Goal: Task Accomplishment & Management: Use online tool/utility

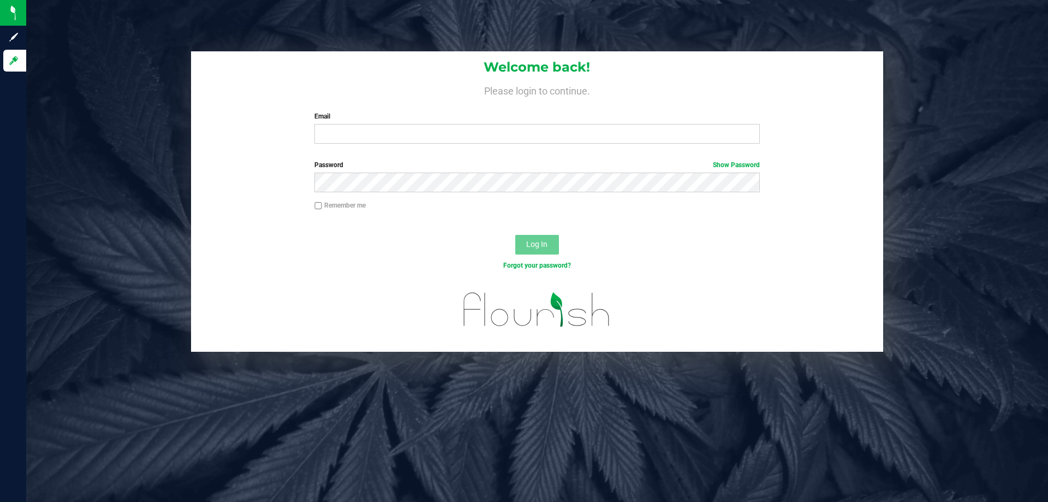
drag, startPoint x: 0, startPoint y: 0, endPoint x: 473, endPoint y: 124, distance: 488.6
click at [473, 124] on div "Email Required Please format your email correctly." at bounding box center [536, 127] width 461 height 32
click at [475, 127] on input "Email" at bounding box center [536, 134] width 445 height 20
type input "[EMAIL_ADDRESS][PERSON_NAME][DOMAIN_NAME]"
click at [515, 235] on button "Log In" at bounding box center [537, 245] width 44 height 20
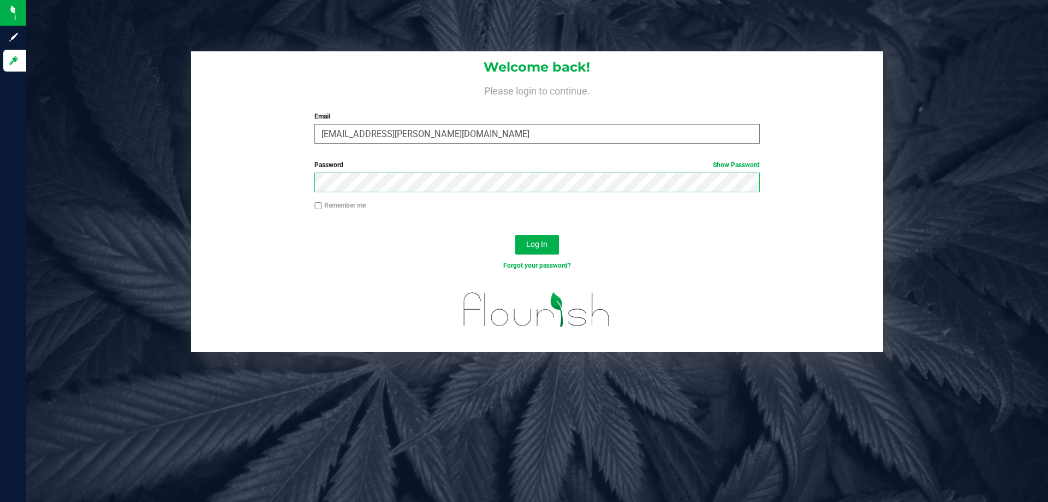
click at [515, 235] on button "Log In" at bounding box center [537, 245] width 44 height 20
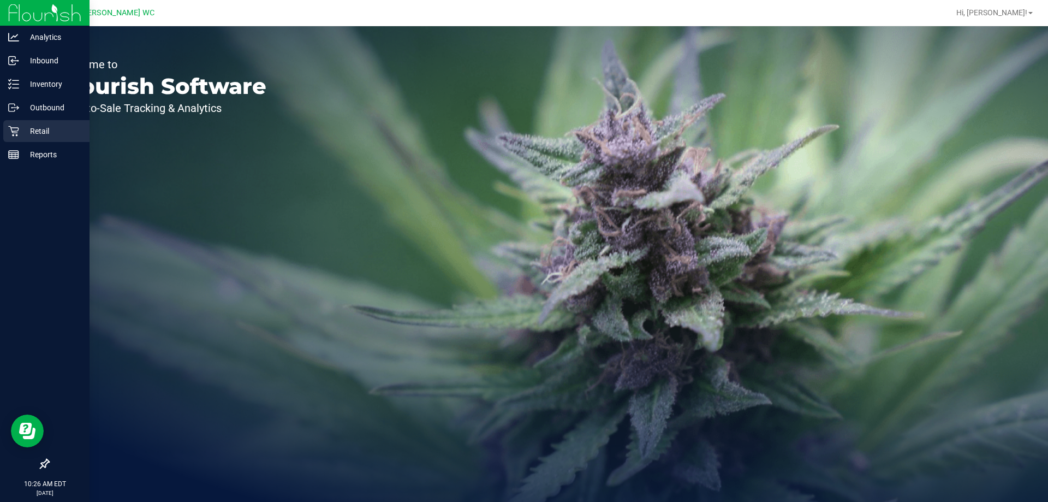
click at [40, 136] on p "Retail" at bounding box center [51, 130] width 65 height 13
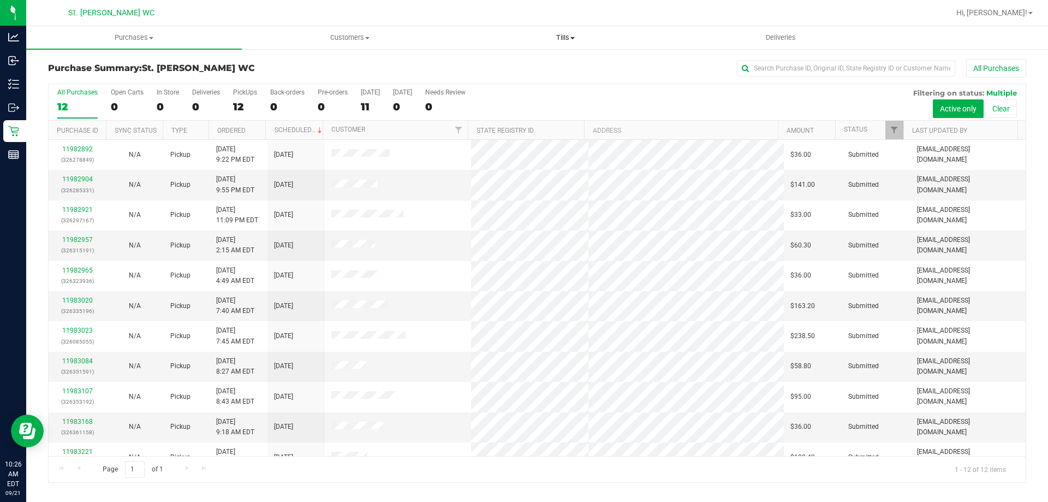
click at [560, 44] on uib-tab-heading "Tills Manage tills Reconcile e-payments" at bounding box center [565, 38] width 215 height 22
click at [510, 67] on span "Manage tills" at bounding box center [494, 65] width 74 height 9
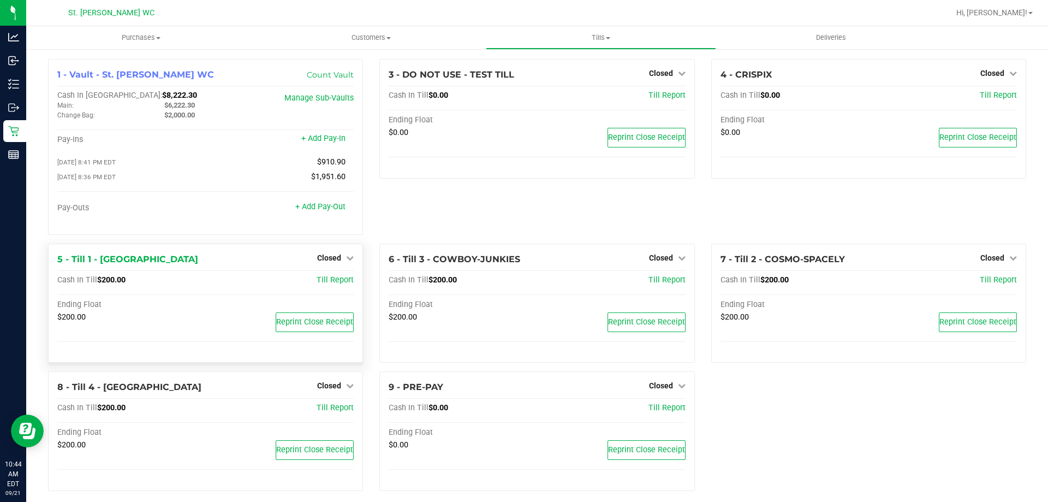
click at [332, 254] on div "Closed" at bounding box center [335, 257] width 37 height 13
click at [335, 260] on span "Closed" at bounding box center [329, 257] width 24 height 9
click at [336, 282] on link "Open Till" at bounding box center [328, 280] width 29 height 9
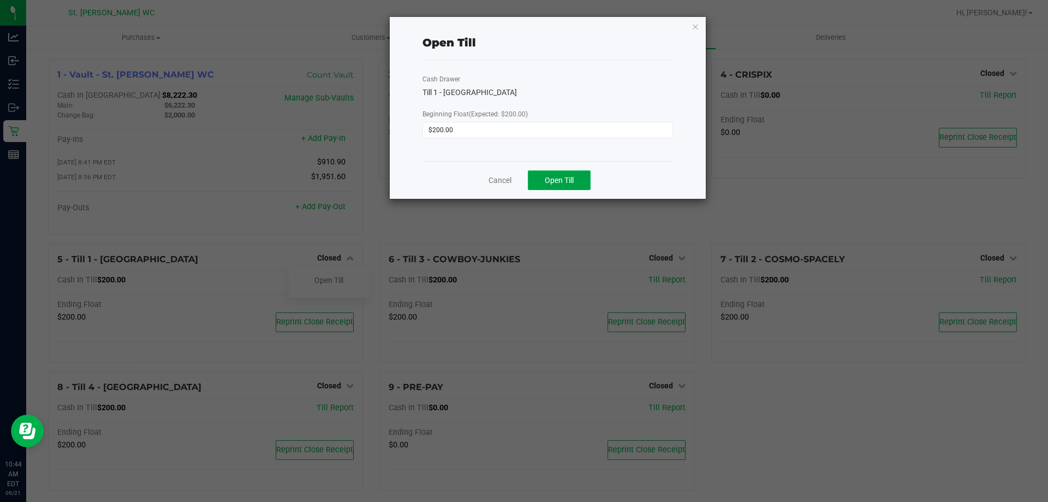
click at [554, 176] on span "Open Till" at bounding box center [559, 180] width 29 height 9
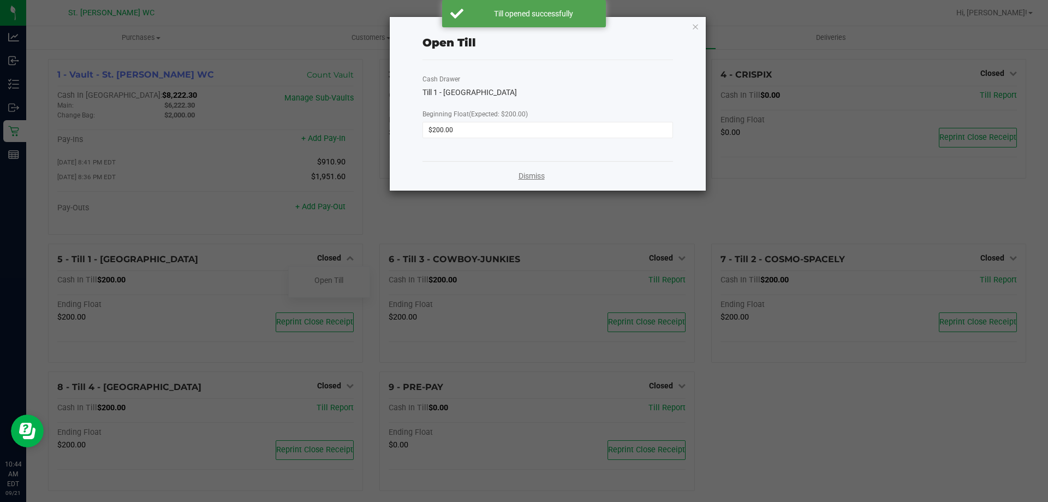
click at [528, 179] on link "Dismiss" at bounding box center [532, 175] width 26 height 11
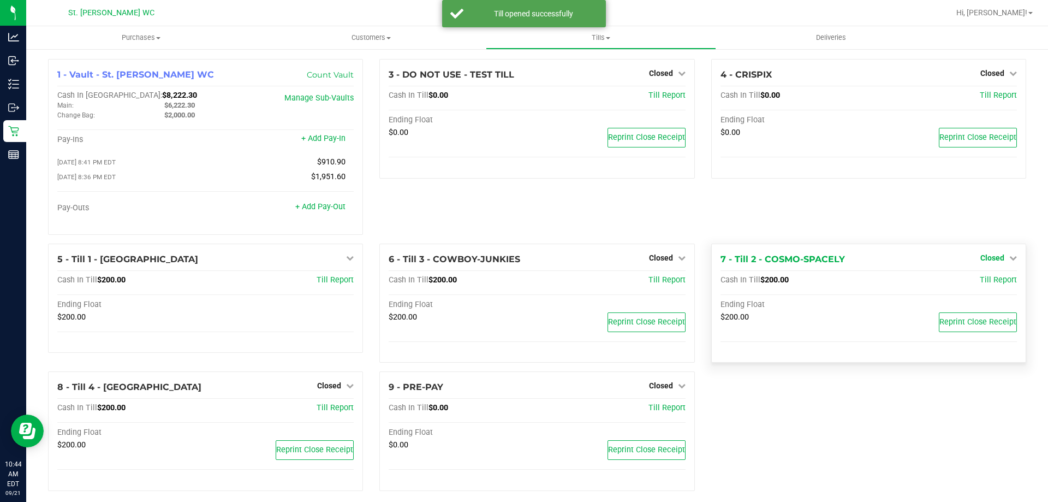
click at [980, 262] on span "Closed" at bounding box center [992, 257] width 24 height 9
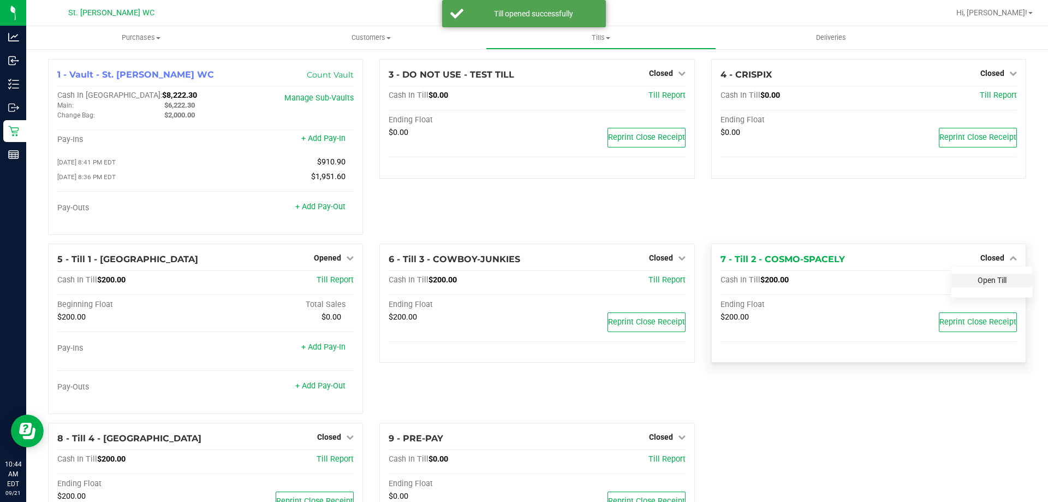
click at [978, 284] on link "Open Till" at bounding box center [992, 280] width 29 height 9
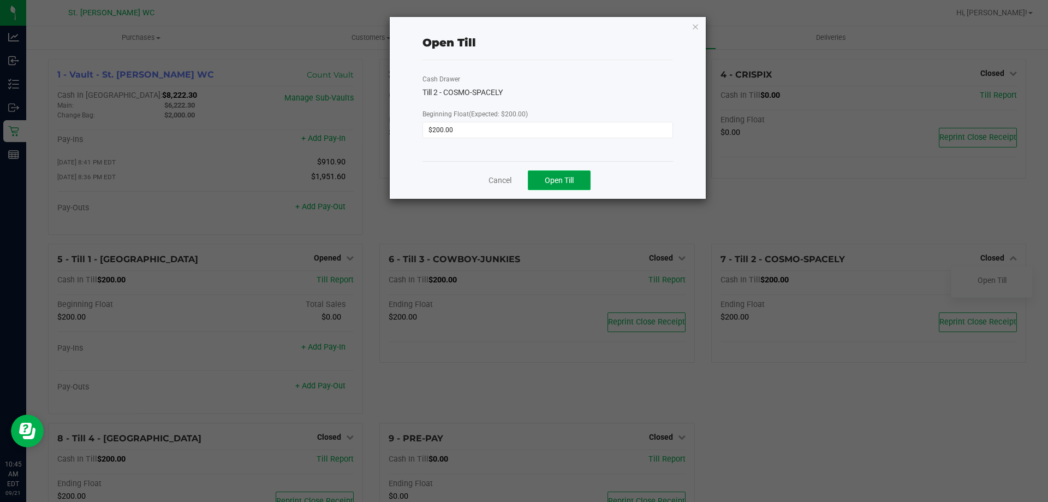
click at [563, 186] on button "Open Till" at bounding box center [559, 180] width 63 height 20
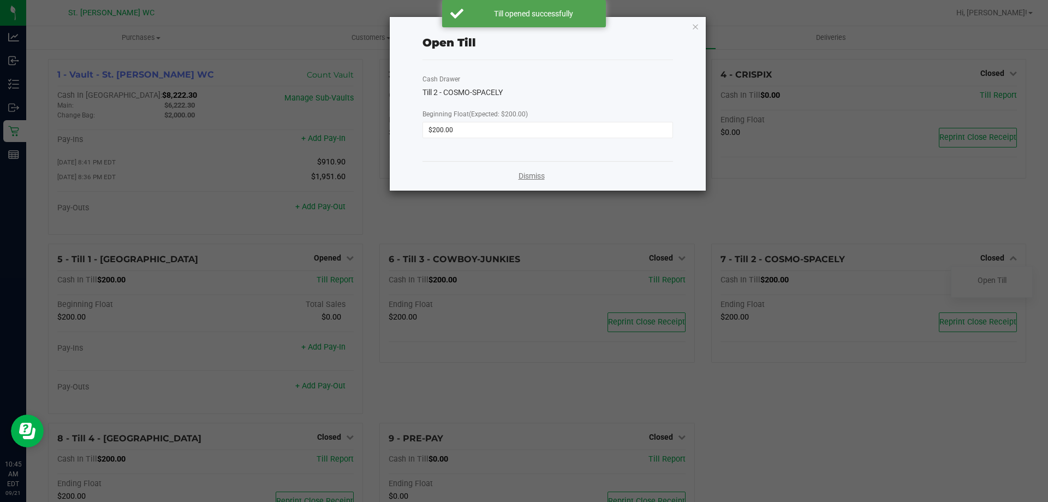
click at [536, 178] on link "Dismiss" at bounding box center [532, 175] width 26 height 11
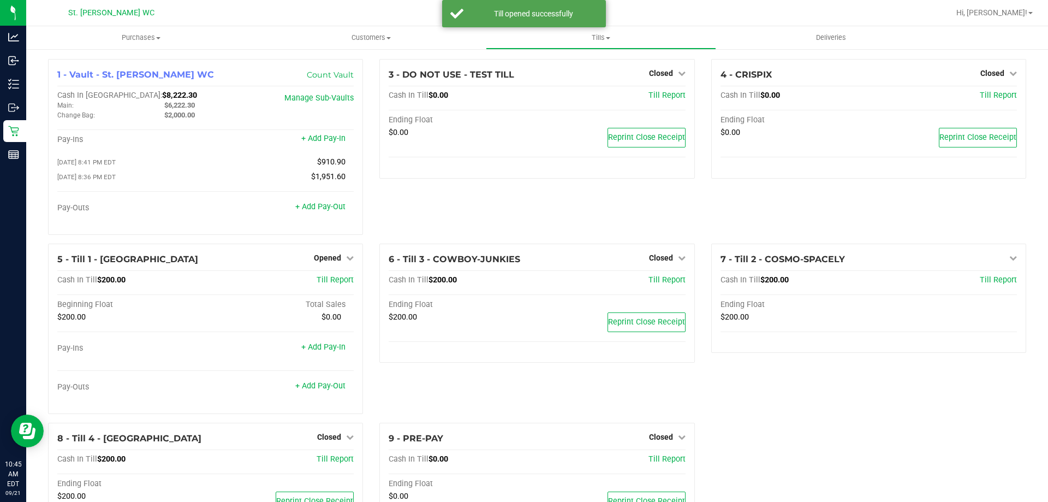
click at [587, 230] on div "3 - DO NOT USE - TEST TILL Closed Open Till Cash In Till $0.00 Till Report Endi…" at bounding box center [536, 151] width 331 height 184
